Goal: Information Seeking & Learning: Learn about a topic

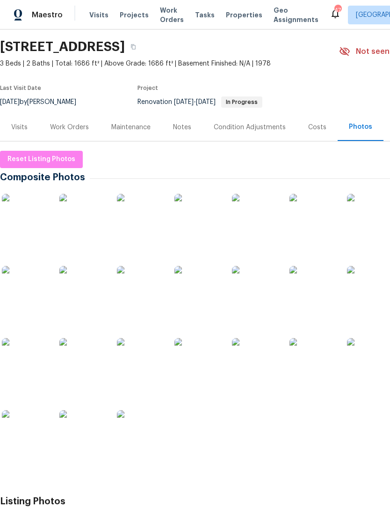
scroll to position [29, 0]
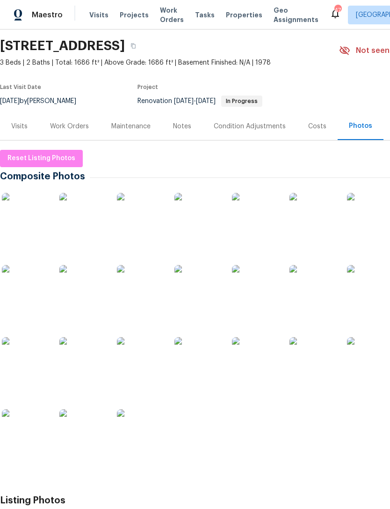
click at [385, 219] on img at bounding box center [370, 216] width 47 height 47
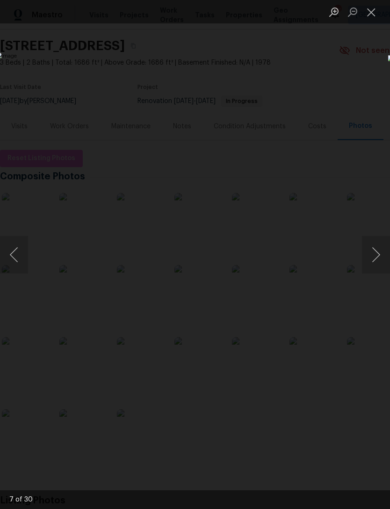
click at [382, 260] on button "Next image" at bounding box center [376, 254] width 28 height 37
click at [377, 258] on button "Next image" at bounding box center [376, 254] width 28 height 37
click at [379, 257] on button "Next image" at bounding box center [376, 254] width 28 height 37
click at [383, 254] on button "Next image" at bounding box center [376, 254] width 28 height 37
click at [378, 251] on button "Next image" at bounding box center [376, 254] width 28 height 37
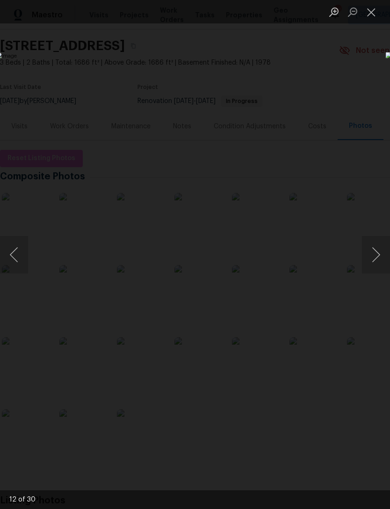
click at [377, 251] on button "Next image" at bounding box center [376, 254] width 28 height 37
click at [380, 249] on button "Next image" at bounding box center [376, 254] width 28 height 37
click at [375, 253] on button "Next image" at bounding box center [376, 254] width 28 height 37
click at [373, 263] on button "Next image" at bounding box center [376, 254] width 28 height 37
click at [375, 252] on button "Next image" at bounding box center [376, 254] width 28 height 37
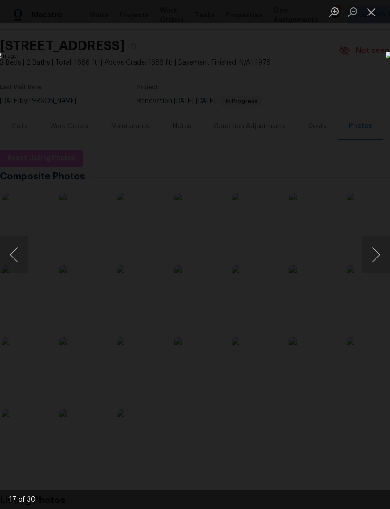
click at [374, 252] on button "Next image" at bounding box center [376, 254] width 28 height 37
click at [372, 253] on button "Next image" at bounding box center [376, 254] width 28 height 37
click at [374, 252] on button "Next image" at bounding box center [376, 254] width 28 height 37
click at [373, 251] on button "Next image" at bounding box center [376, 254] width 28 height 37
click at [374, 251] on button "Next image" at bounding box center [376, 254] width 28 height 37
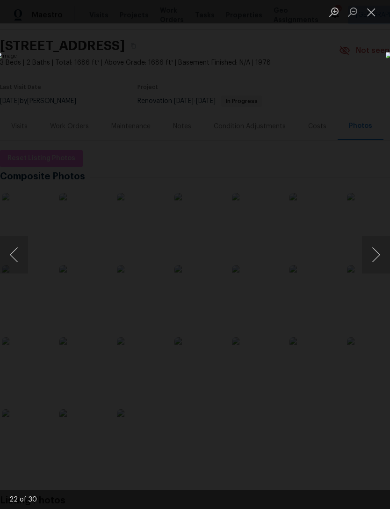
click at [376, 251] on button "Next image" at bounding box center [376, 254] width 28 height 37
click at [375, 251] on button "Next image" at bounding box center [376, 254] width 28 height 37
click at [377, 251] on button "Next image" at bounding box center [376, 254] width 28 height 37
click at [375, 251] on button "Next image" at bounding box center [376, 254] width 28 height 37
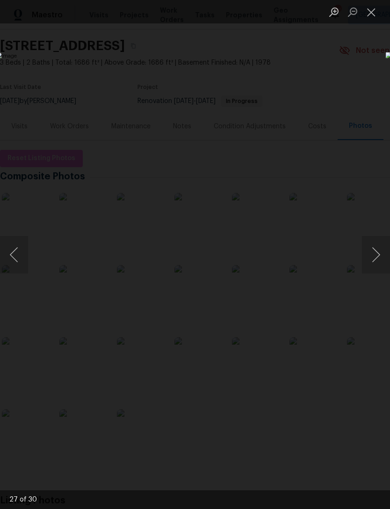
click at [377, 251] on button "Next image" at bounding box center [376, 254] width 28 height 37
click at [378, 250] on button "Next image" at bounding box center [376, 254] width 28 height 37
click at [375, 252] on button "Next image" at bounding box center [376, 254] width 28 height 37
click at [374, 251] on button "Next image" at bounding box center [376, 254] width 28 height 37
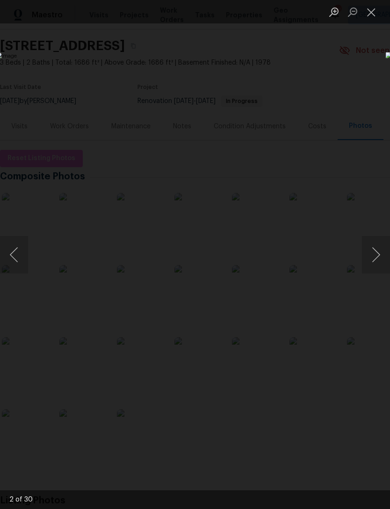
click at [376, 251] on button "Next image" at bounding box center [376, 254] width 28 height 37
click at [375, 252] on button "Next image" at bounding box center [376, 254] width 28 height 37
click at [376, 250] on button "Next image" at bounding box center [376, 254] width 28 height 37
click at [375, 250] on button "Next image" at bounding box center [376, 254] width 28 height 37
click at [380, 250] on button "Next image" at bounding box center [376, 254] width 28 height 37
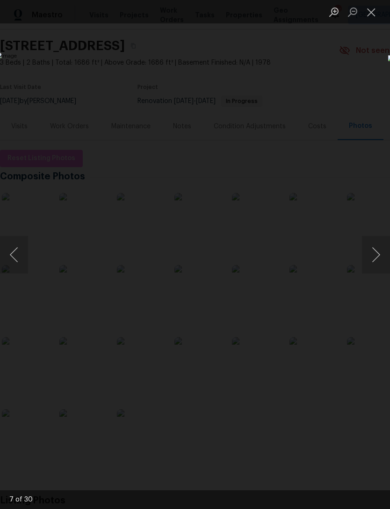
click at [376, 251] on button "Next image" at bounding box center [376, 254] width 28 height 37
click at [376, 254] on button "Next image" at bounding box center [376, 254] width 28 height 37
click at [377, 251] on button "Next image" at bounding box center [376, 254] width 28 height 37
click at [378, 248] on button "Next image" at bounding box center [376, 254] width 28 height 37
click at [380, 247] on button "Next image" at bounding box center [376, 254] width 28 height 37
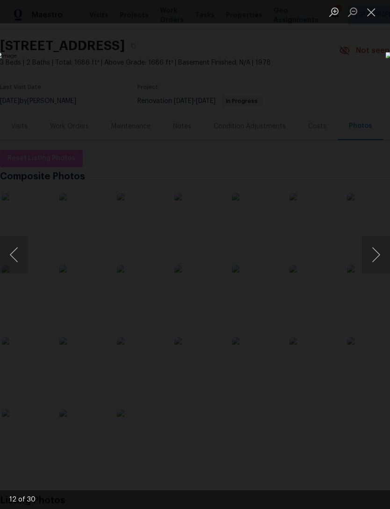
click at [381, 245] on button "Next image" at bounding box center [376, 254] width 28 height 37
click at [379, 252] on button "Next image" at bounding box center [376, 254] width 28 height 37
click at [379, 248] on button "Next image" at bounding box center [376, 254] width 28 height 37
click at [378, 247] on button "Next image" at bounding box center [376, 254] width 28 height 37
click at [378, 248] on button "Next image" at bounding box center [376, 254] width 28 height 37
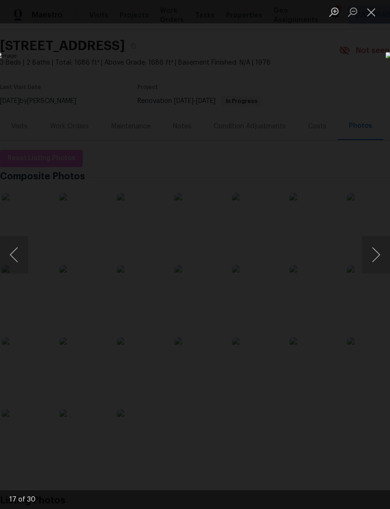
click at [378, 248] on button "Next image" at bounding box center [376, 254] width 28 height 37
click at [378, 247] on button "Next image" at bounding box center [376, 254] width 28 height 37
click at [379, 250] on button "Next image" at bounding box center [376, 254] width 28 height 37
click at [377, 247] on button "Next image" at bounding box center [376, 254] width 28 height 37
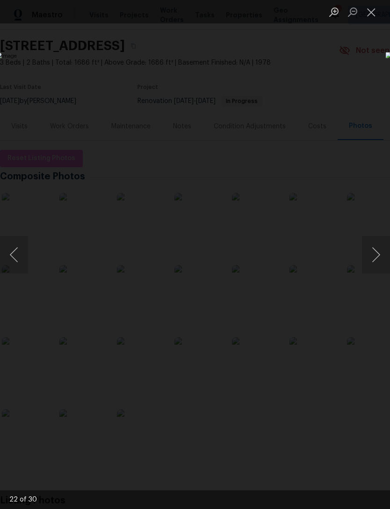
click at [376, 245] on button "Next image" at bounding box center [376, 254] width 28 height 37
click at [374, 247] on button "Next image" at bounding box center [376, 254] width 28 height 37
click at [374, 249] on button "Next image" at bounding box center [376, 254] width 28 height 37
click at [375, 249] on button "Next image" at bounding box center [376, 254] width 28 height 37
click at [375, 248] on button "Next image" at bounding box center [376, 254] width 28 height 37
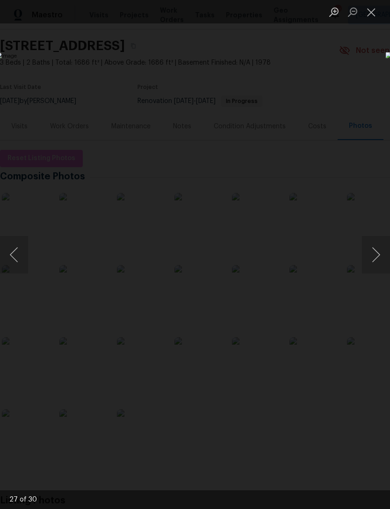
click at [377, 248] on button "Next image" at bounding box center [376, 254] width 28 height 37
click at [375, 248] on button "Next image" at bounding box center [376, 254] width 28 height 37
click at [376, 248] on button "Next image" at bounding box center [376, 254] width 28 height 37
click at [375, 250] on button "Next image" at bounding box center [376, 254] width 28 height 37
click at [374, 250] on button "Next image" at bounding box center [376, 254] width 28 height 37
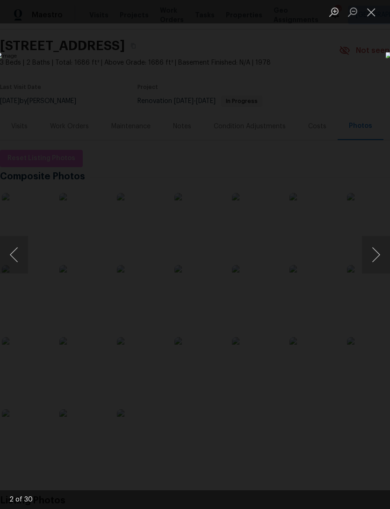
click at [376, 246] on button "Next image" at bounding box center [376, 254] width 28 height 37
click at [377, 244] on button "Next image" at bounding box center [376, 254] width 28 height 37
click at [375, 244] on button "Next image" at bounding box center [376, 254] width 28 height 37
click at [375, 243] on button "Next image" at bounding box center [376, 254] width 28 height 37
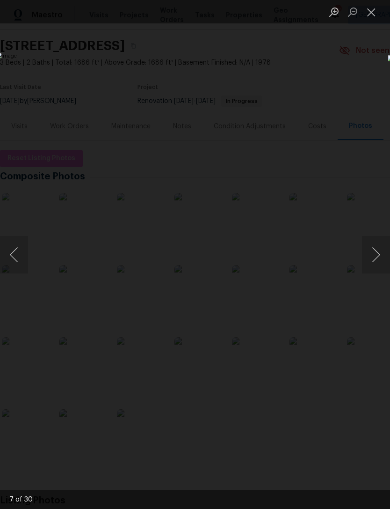
click at [378, 257] on button "Next image" at bounding box center [376, 254] width 28 height 37
click at [379, 251] on button "Next image" at bounding box center [376, 254] width 28 height 37
click at [379, 250] on button "Next image" at bounding box center [376, 254] width 28 height 37
click at [380, 247] on button "Next image" at bounding box center [376, 254] width 28 height 37
click at [385, 242] on button "Next image" at bounding box center [376, 254] width 28 height 37
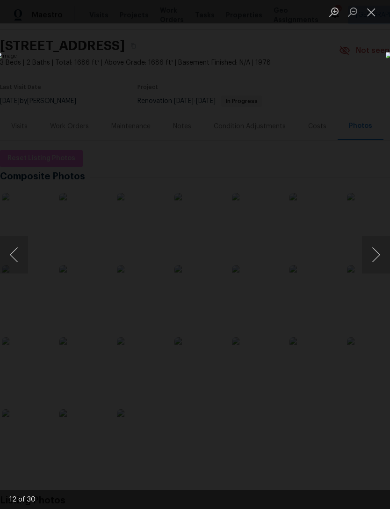
click at [385, 242] on button "Next image" at bounding box center [376, 254] width 28 height 37
click at [385, 241] on button "Next image" at bounding box center [376, 254] width 28 height 37
click at [385, 240] on button "Next image" at bounding box center [376, 254] width 28 height 37
click at [382, 240] on button "Next image" at bounding box center [376, 254] width 28 height 37
click at [386, 240] on button "Next image" at bounding box center [376, 254] width 28 height 37
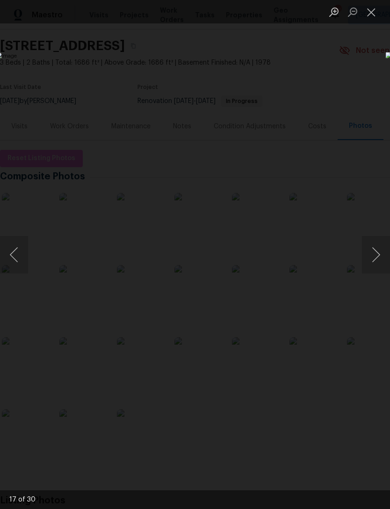
click at [385, 240] on button "Next image" at bounding box center [376, 254] width 28 height 37
click at [379, 252] on button "Next image" at bounding box center [376, 254] width 28 height 37
click at [381, 247] on button "Next image" at bounding box center [376, 254] width 28 height 37
click at [379, 249] on button "Next image" at bounding box center [376, 254] width 28 height 37
click at [374, 255] on button "Next image" at bounding box center [376, 254] width 28 height 37
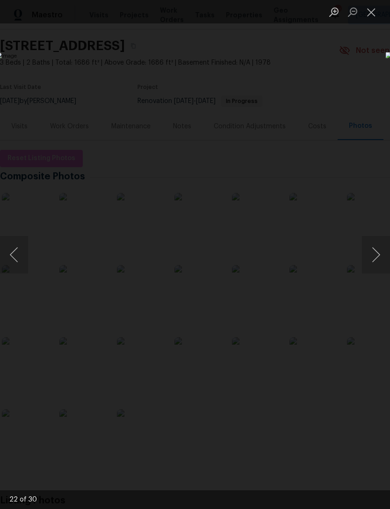
click at [378, 254] on button "Next image" at bounding box center [376, 254] width 28 height 37
click at [378, 252] on button "Next image" at bounding box center [376, 254] width 28 height 37
click at [379, 250] on button "Next image" at bounding box center [376, 254] width 28 height 37
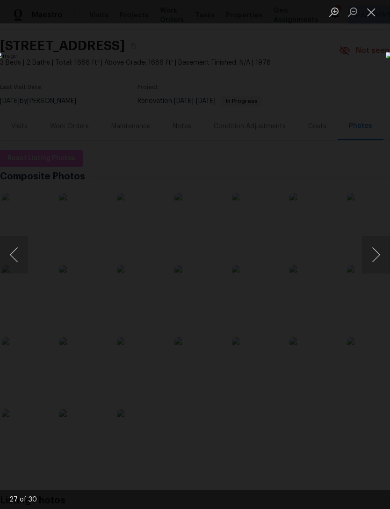
click at [380, 250] on button "Next image" at bounding box center [376, 254] width 28 height 37
click at [380, 248] on button "Next image" at bounding box center [376, 254] width 28 height 37
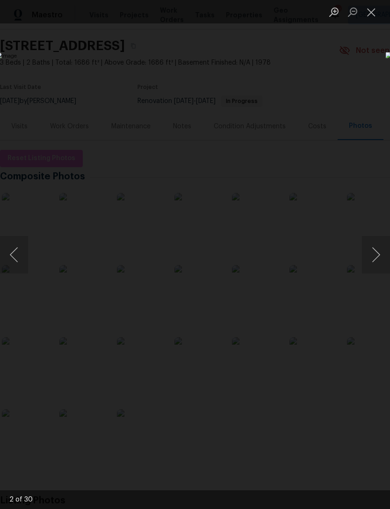
click at [380, 248] on button "Next image" at bounding box center [376, 254] width 28 height 37
click at [379, 248] on button "Next image" at bounding box center [376, 254] width 28 height 37
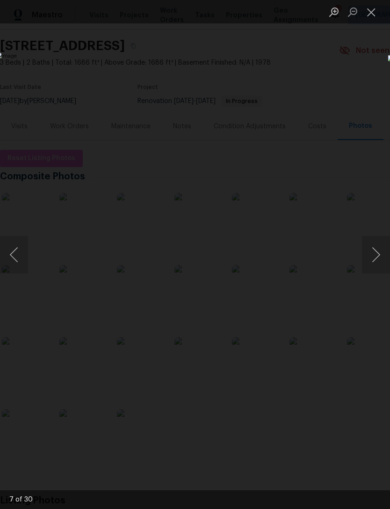
click at [379, 248] on button "Next image" at bounding box center [376, 254] width 28 height 37
click at [380, 248] on button "Next image" at bounding box center [376, 254] width 28 height 37
click at [379, 249] on button "Next image" at bounding box center [376, 254] width 28 height 37
click at [379, 250] on button "Next image" at bounding box center [376, 254] width 28 height 37
click at [380, 251] on button "Next image" at bounding box center [376, 254] width 28 height 37
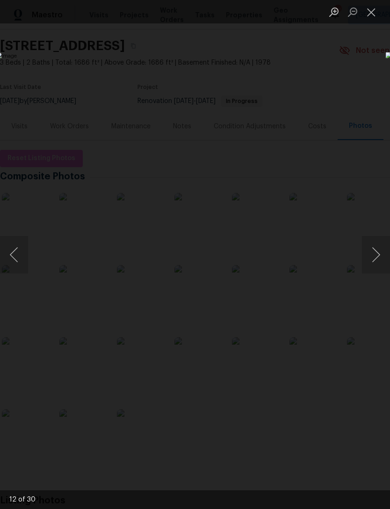
click at [379, 250] on button "Next image" at bounding box center [376, 254] width 28 height 37
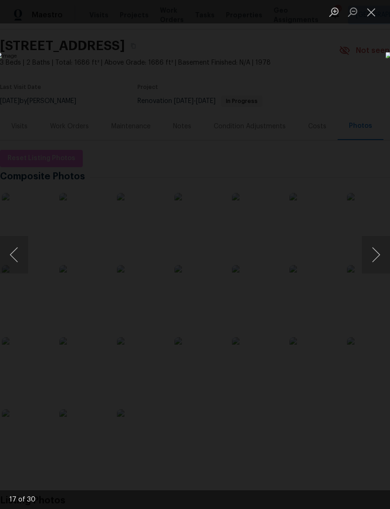
click at [379, 250] on button "Next image" at bounding box center [376, 254] width 28 height 37
click at [378, 250] on button "Next image" at bounding box center [376, 254] width 28 height 37
click at [379, 249] on button "Next image" at bounding box center [376, 254] width 28 height 37
click at [378, 250] on button "Next image" at bounding box center [376, 254] width 28 height 37
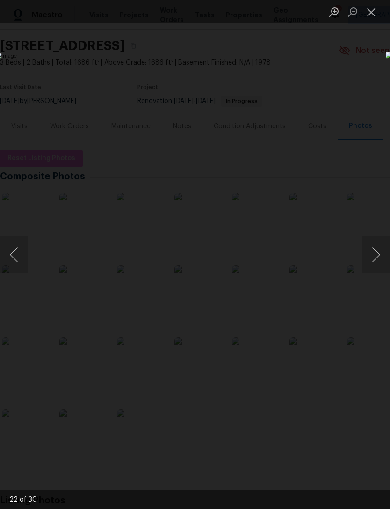
click at [377, 250] on button "Next image" at bounding box center [376, 254] width 28 height 37
click at [377, 252] on button "Next image" at bounding box center [376, 254] width 28 height 37
click at [376, 253] on button "Next image" at bounding box center [376, 254] width 28 height 37
click at [377, 252] on button "Next image" at bounding box center [376, 254] width 28 height 37
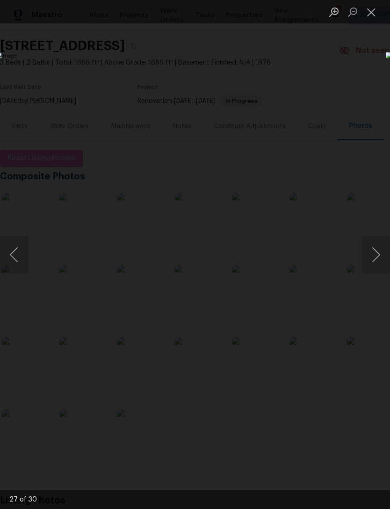
click at [377, 254] on button "Next image" at bounding box center [376, 254] width 28 height 37
click at [377, 253] on button "Next image" at bounding box center [376, 254] width 28 height 37
click at [378, 252] on button "Next image" at bounding box center [376, 254] width 28 height 37
click at [377, 252] on button "Next image" at bounding box center [376, 254] width 28 height 37
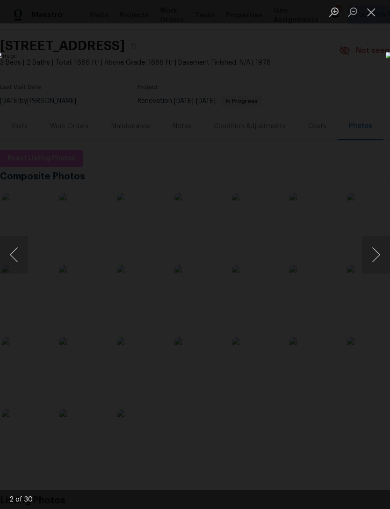
click at [375, 258] on button "Next image" at bounding box center [376, 254] width 28 height 37
click at [379, 256] on button "Next image" at bounding box center [376, 254] width 28 height 37
click at [378, 254] on button "Next image" at bounding box center [376, 254] width 28 height 37
click at [378, 260] on button "Next image" at bounding box center [376, 254] width 28 height 37
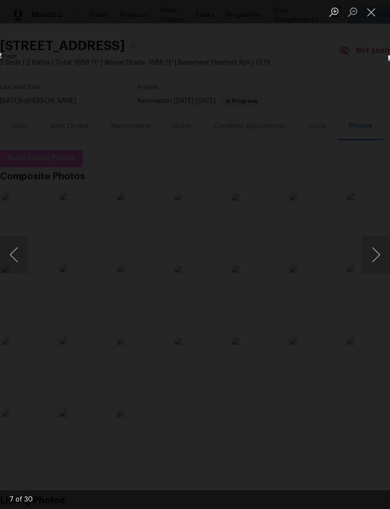
click at [377, 261] on button "Next image" at bounding box center [376, 254] width 28 height 37
click at [377, 258] on button "Next image" at bounding box center [376, 254] width 28 height 37
click at [379, 11] on button "Close lightbox" at bounding box center [371, 12] width 19 height 16
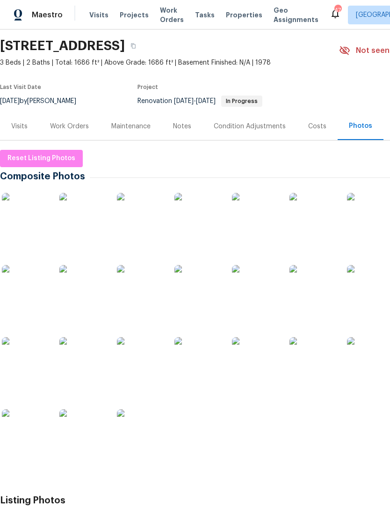
click at [376, 213] on img at bounding box center [370, 216] width 47 height 47
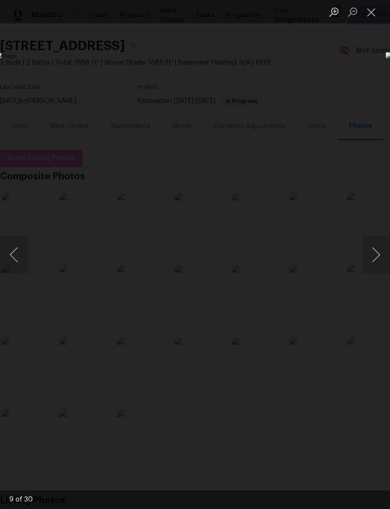
click at [372, 258] on button "Next image" at bounding box center [376, 254] width 28 height 37
click at [374, 252] on button "Next image" at bounding box center [376, 254] width 28 height 37
click at [374, 246] on button "Next image" at bounding box center [376, 254] width 28 height 37
click at [374, 243] on button "Next image" at bounding box center [376, 254] width 28 height 37
click at [372, 244] on button "Next image" at bounding box center [376, 254] width 28 height 37
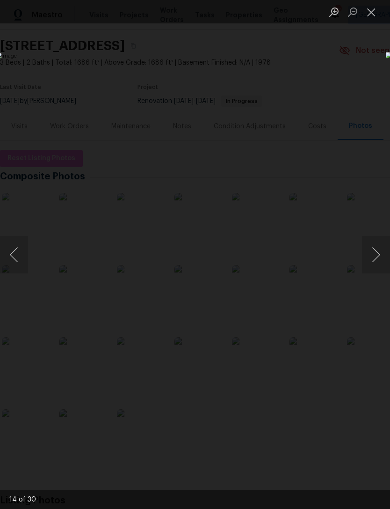
click at [375, 240] on button "Next image" at bounding box center [376, 254] width 28 height 37
click at [373, 244] on button "Next image" at bounding box center [376, 254] width 28 height 37
click at [374, 252] on button "Next image" at bounding box center [376, 254] width 28 height 37
click at [374, 249] on button "Next image" at bounding box center [376, 254] width 28 height 37
click at [377, 255] on button "Next image" at bounding box center [376, 254] width 28 height 37
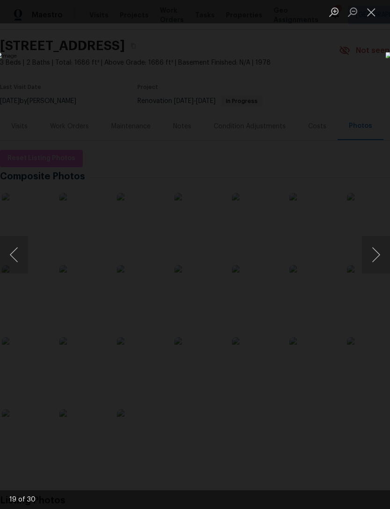
click at [376, 250] on button "Next image" at bounding box center [376, 254] width 28 height 37
click at [378, 247] on button "Next image" at bounding box center [376, 254] width 28 height 37
click at [377, 247] on button "Next image" at bounding box center [376, 254] width 28 height 37
click at [377, 245] on button "Next image" at bounding box center [376, 254] width 28 height 37
click at [378, 244] on button "Next image" at bounding box center [376, 254] width 28 height 37
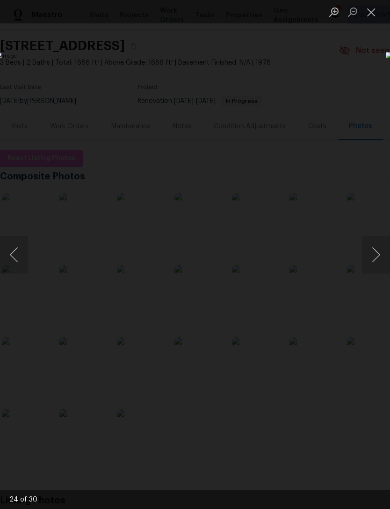
click at [377, 246] on button "Next image" at bounding box center [376, 254] width 28 height 37
click at [377, 244] on button "Next image" at bounding box center [376, 254] width 28 height 37
click at [374, 251] on button "Next image" at bounding box center [376, 254] width 28 height 37
click at [377, 250] on button "Next image" at bounding box center [376, 254] width 28 height 37
click at [376, 246] on button "Next image" at bounding box center [376, 254] width 28 height 37
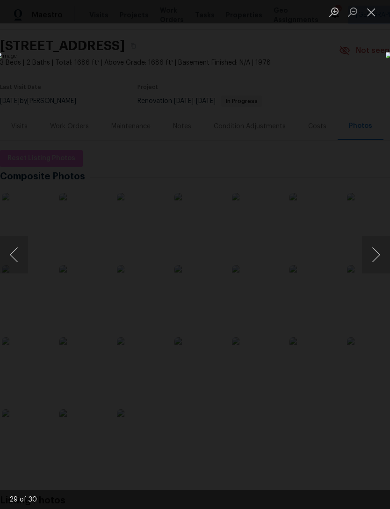
click at [375, 245] on button "Next image" at bounding box center [376, 254] width 28 height 37
click at [375, 246] on button "Next image" at bounding box center [376, 254] width 28 height 37
click at [376, 245] on button "Next image" at bounding box center [376, 254] width 28 height 37
click at [385, 254] on button "Next image" at bounding box center [376, 254] width 28 height 37
click at [376, 250] on button "Next image" at bounding box center [376, 254] width 28 height 37
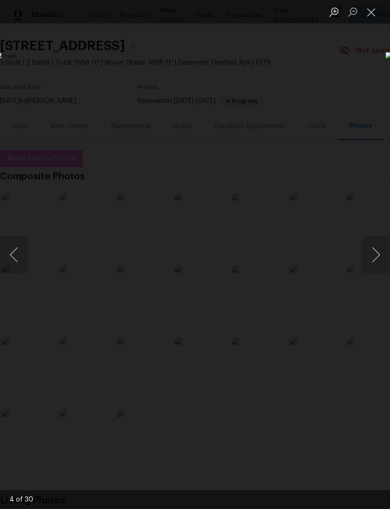
click at [376, 248] on button "Next image" at bounding box center [376, 254] width 28 height 37
click at [374, 250] on button "Next image" at bounding box center [376, 254] width 28 height 37
click at [374, 247] on button "Next image" at bounding box center [376, 254] width 28 height 37
click at [375, 244] on button "Next image" at bounding box center [376, 254] width 28 height 37
click at [375, 243] on button "Next image" at bounding box center [376, 254] width 28 height 37
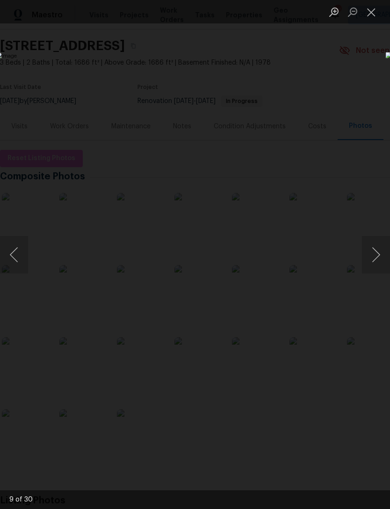
click at [376, 242] on button "Next image" at bounding box center [376, 254] width 28 height 37
click at [377, 242] on button "Next image" at bounding box center [376, 254] width 28 height 37
click at [374, 248] on button "Next image" at bounding box center [376, 254] width 28 height 37
click at [377, 255] on button "Next image" at bounding box center [376, 254] width 28 height 37
click at [376, 257] on button "Next image" at bounding box center [376, 254] width 28 height 37
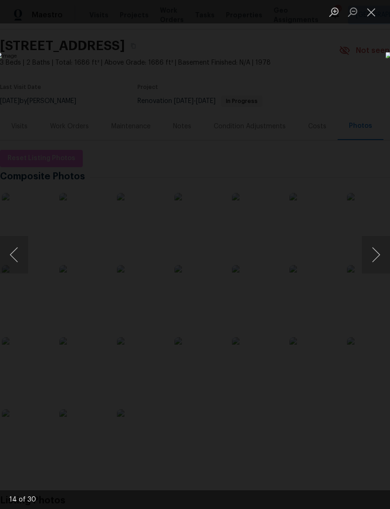
click at [379, 254] on button "Next image" at bounding box center [376, 254] width 28 height 37
click at [377, 252] on button "Next image" at bounding box center [376, 254] width 28 height 37
click at [376, 263] on button "Next image" at bounding box center [376, 254] width 28 height 37
click at [375, 264] on button "Next image" at bounding box center [376, 254] width 28 height 37
click at [372, 265] on button "Next image" at bounding box center [376, 254] width 28 height 37
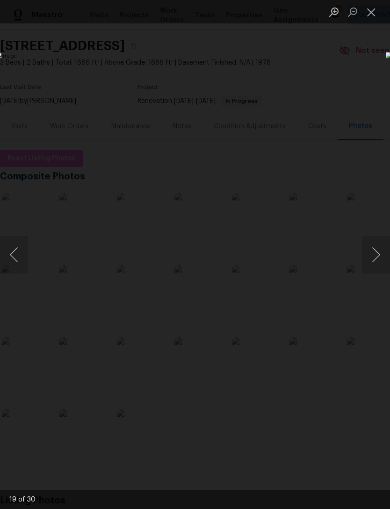
click at [374, 263] on button "Next image" at bounding box center [376, 254] width 28 height 37
click at [372, 263] on button "Next image" at bounding box center [376, 254] width 28 height 37
click at [377, 261] on button "Next image" at bounding box center [376, 254] width 28 height 37
click at [373, 263] on button "Next image" at bounding box center [376, 254] width 28 height 37
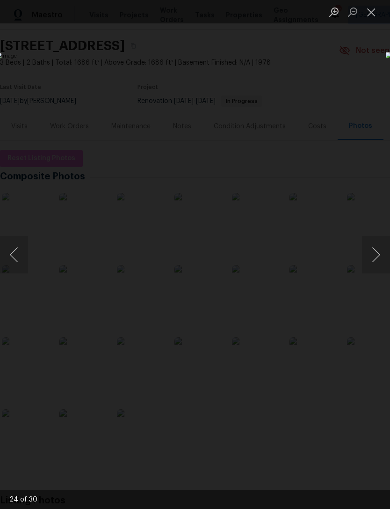
click at [373, 264] on button "Next image" at bounding box center [376, 254] width 28 height 37
click at [374, 263] on button "Next image" at bounding box center [376, 254] width 28 height 37
click at [377, 262] on button "Next image" at bounding box center [376, 254] width 28 height 37
click at [374, 263] on button "Next image" at bounding box center [376, 254] width 28 height 37
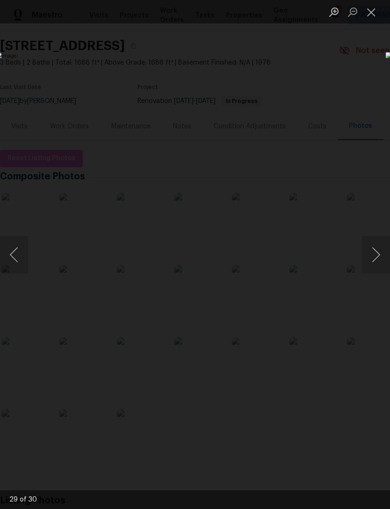
click at [374, 264] on button "Next image" at bounding box center [376, 254] width 28 height 37
click at [383, 262] on button "Next image" at bounding box center [376, 254] width 28 height 37
click at [379, 262] on button "Next image" at bounding box center [376, 254] width 28 height 37
click at [378, 264] on button "Next image" at bounding box center [376, 254] width 28 height 37
